Goal: Task Accomplishment & Management: Manage account settings

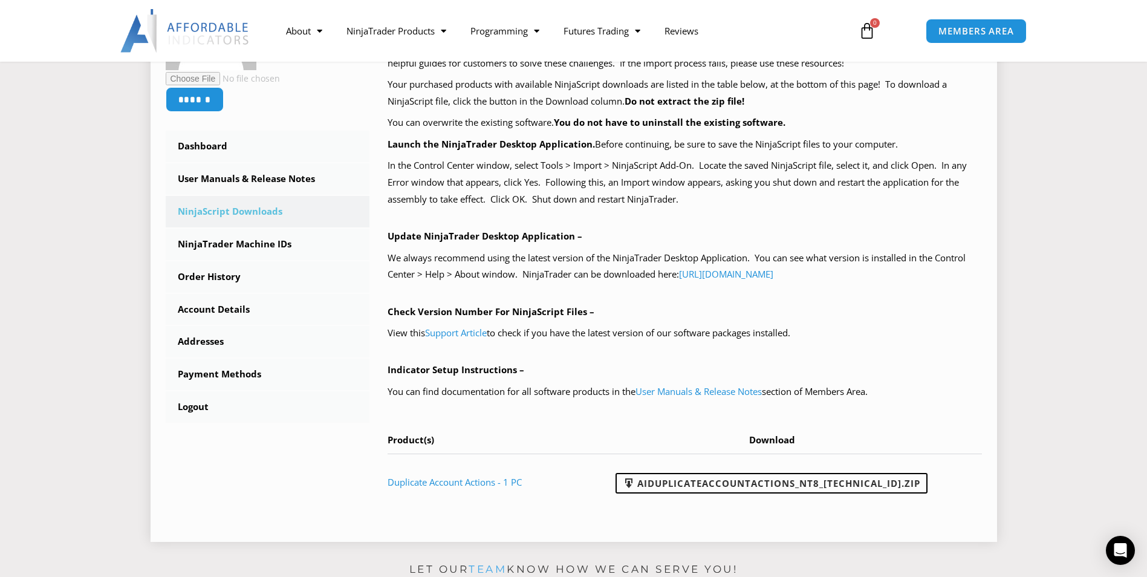
scroll to position [242, 0]
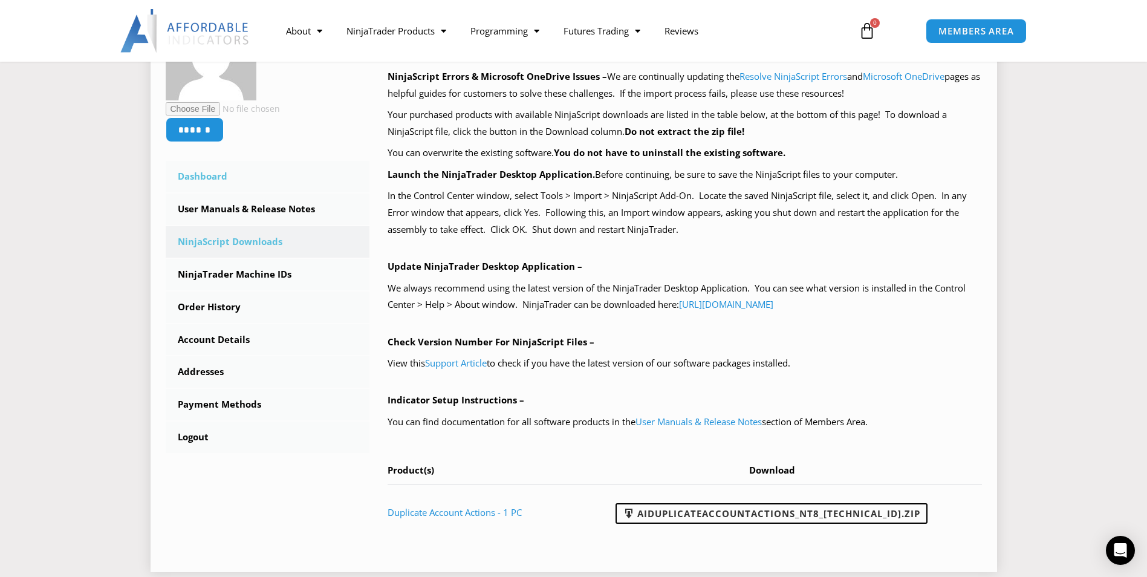
click at [210, 177] on link "Dashboard" at bounding box center [268, 176] width 204 height 31
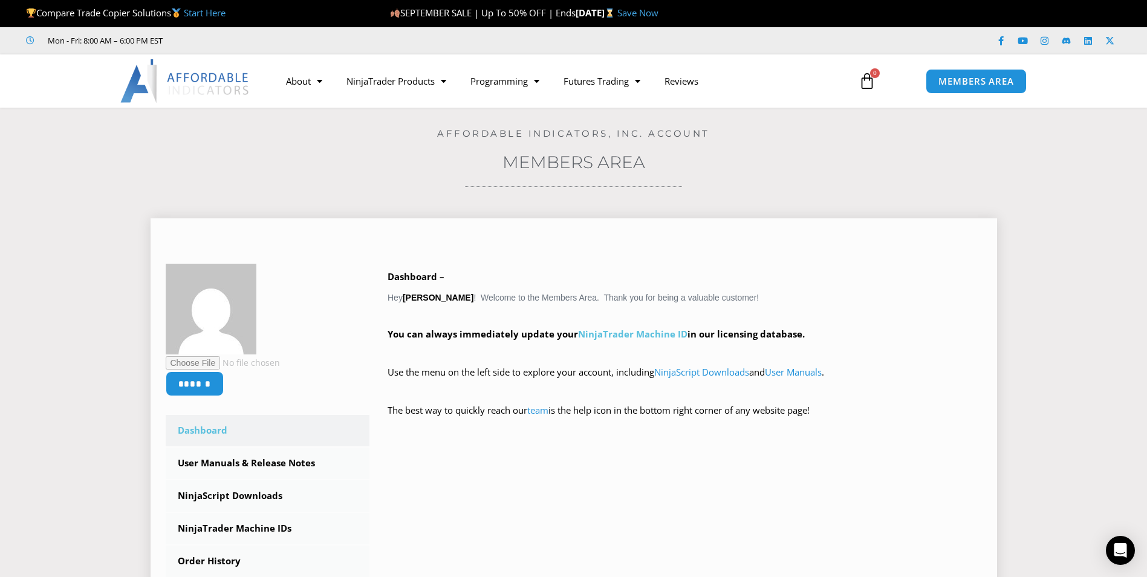
click at [631, 329] on link "NinjaTrader Machine ID" at bounding box center [632, 334] width 109 height 12
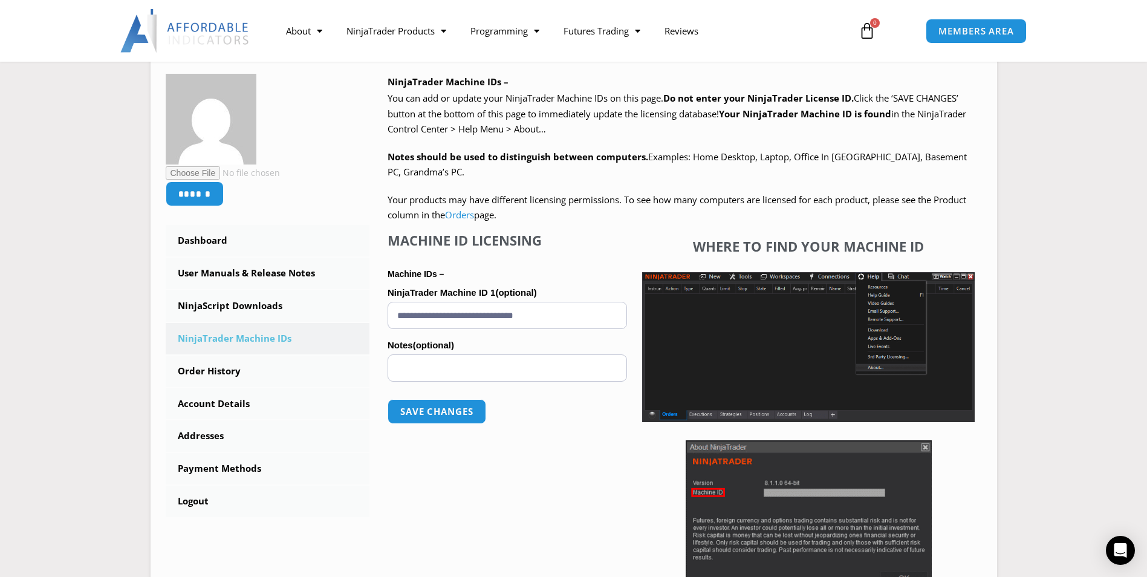
scroll to position [242, 0]
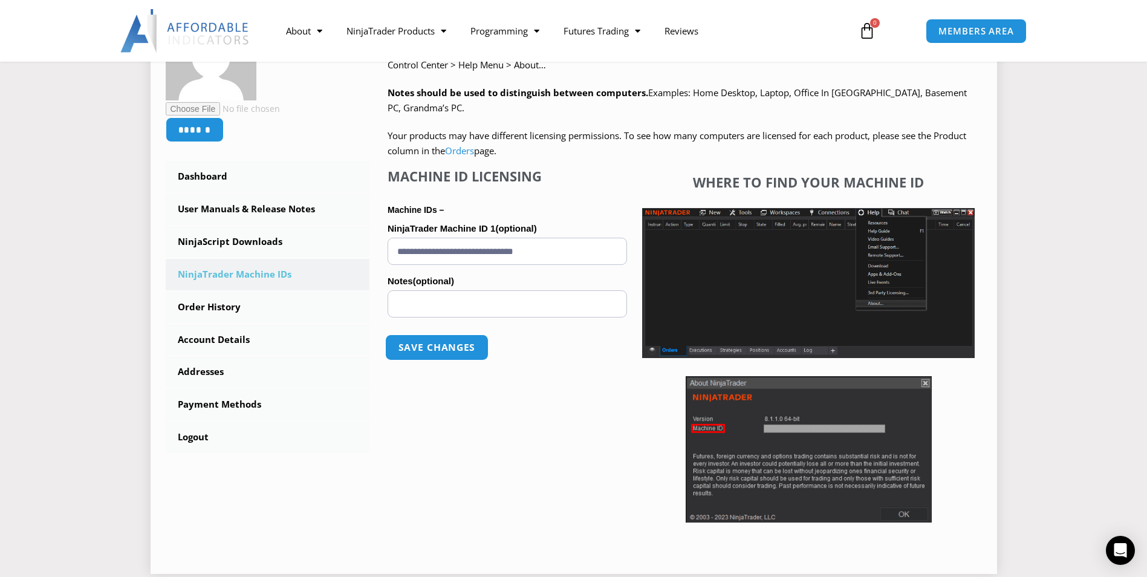
click at [450, 350] on button "Save changes" at bounding box center [436, 347] width 103 height 26
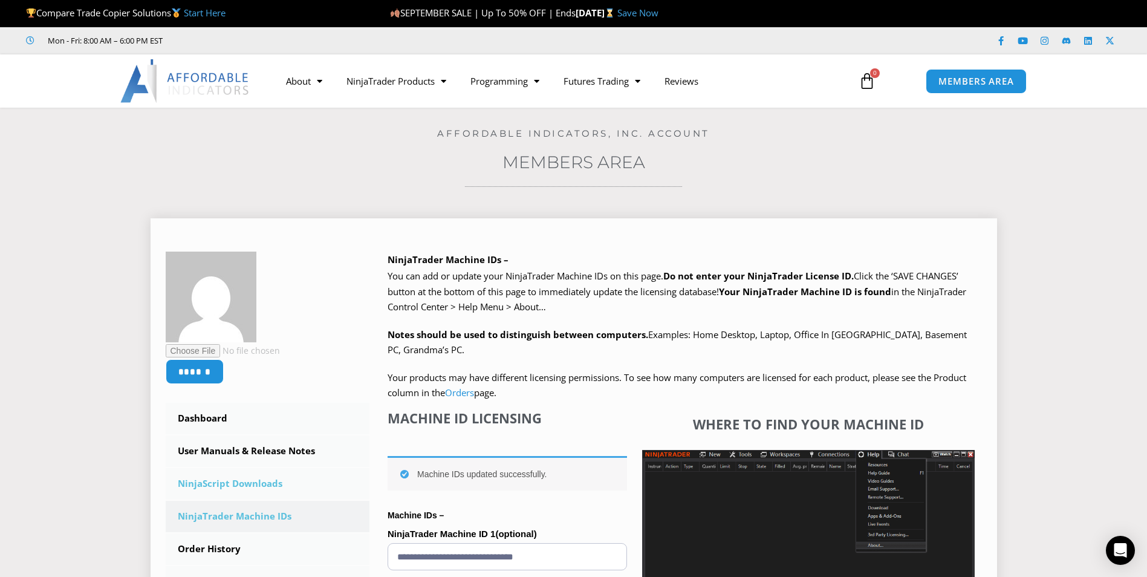
click at [225, 486] on link "NinjaScript Downloads" at bounding box center [268, 483] width 204 height 31
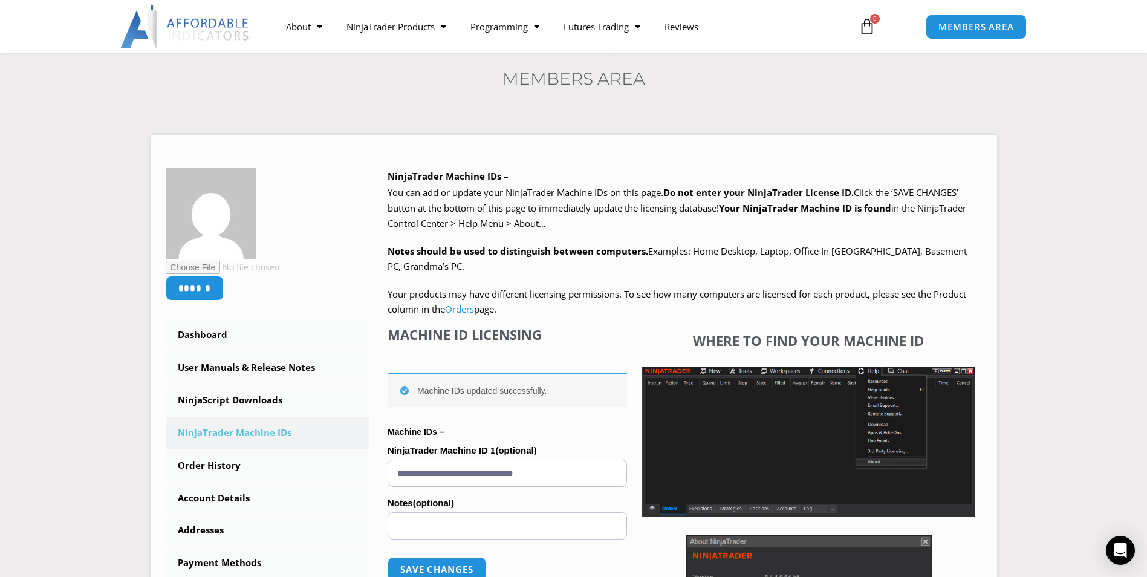
scroll to position [151, 0]
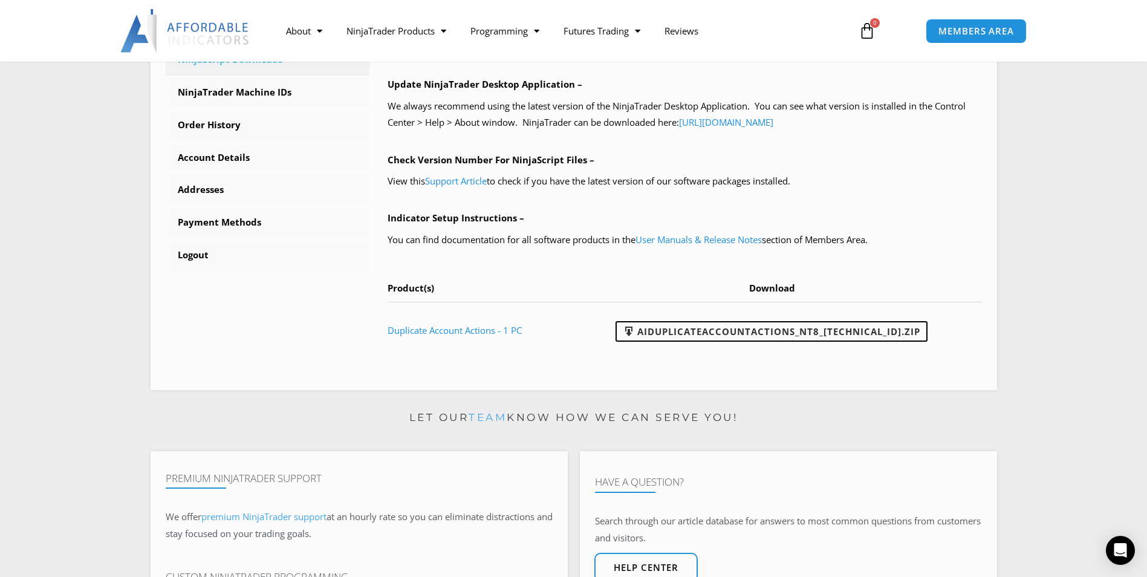
scroll to position [423, 0]
